Goal: Complete application form

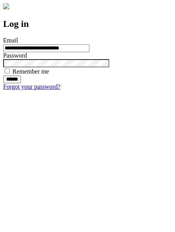
type input "**********"
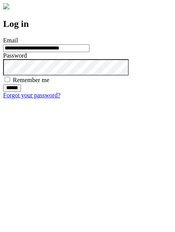
click at [21, 92] on input "******" at bounding box center [12, 88] width 18 height 8
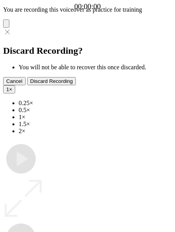
type input "**********"
